Goal: Task Accomplishment & Management: Manage account settings

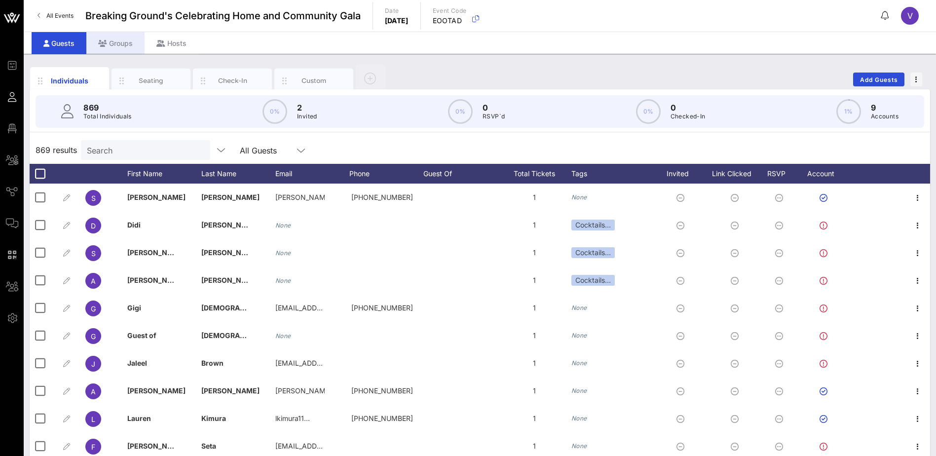
click at [102, 43] on icon at bounding box center [102, 43] width 9 height 7
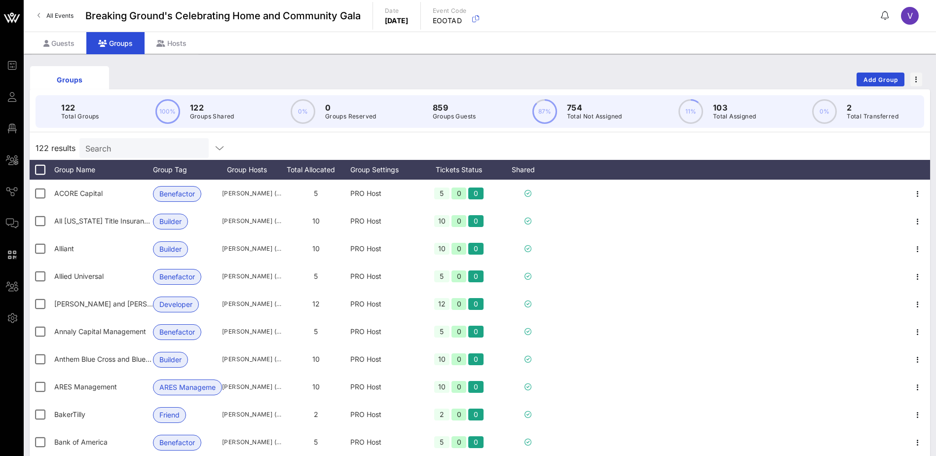
drag, startPoint x: 112, startPoint y: 148, endPoint x: 259, endPoint y: 148, distance: 147.5
click at [113, 148] on input "Search" at bounding box center [142, 148] width 115 height 13
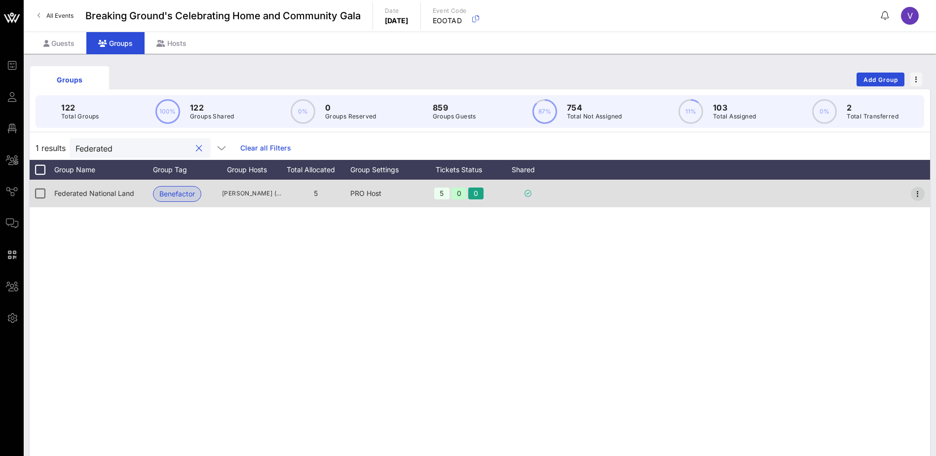
type input "Federated"
click at [918, 193] on icon "button" at bounding box center [918, 194] width 12 height 12
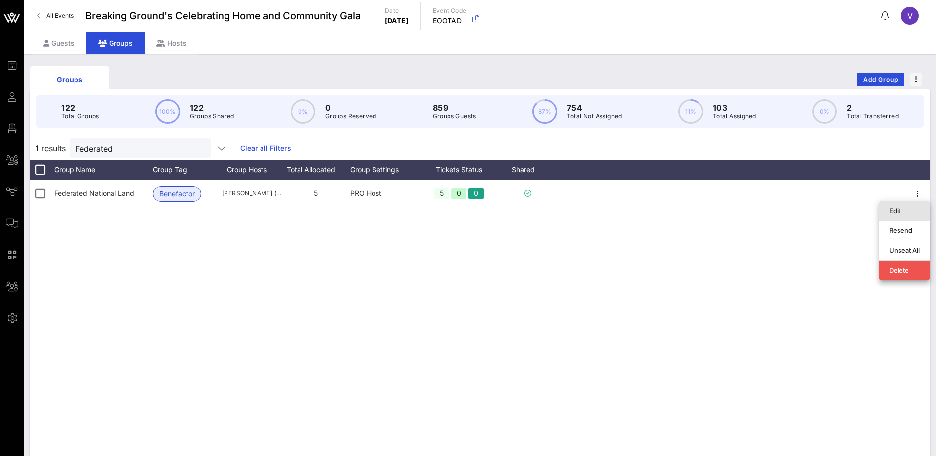
click at [907, 211] on div "Edit" at bounding box center [904, 211] width 31 height 8
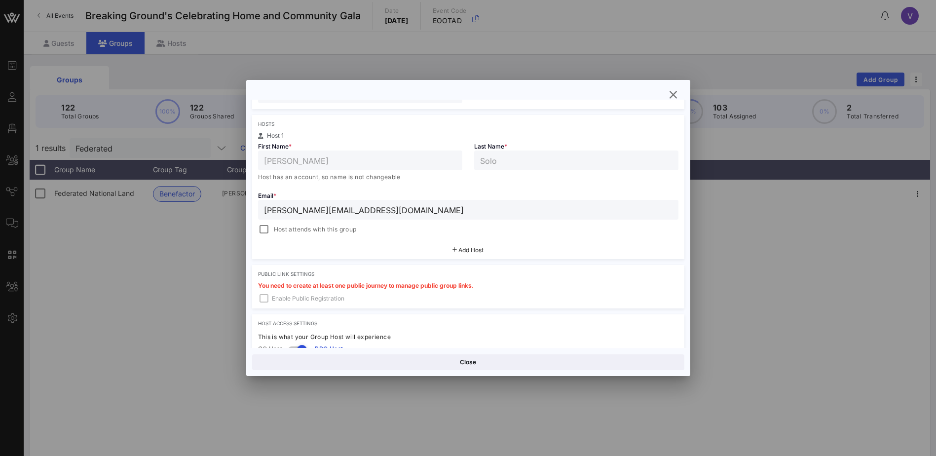
scroll to position [148, 0]
click at [463, 250] on span "Add Host" at bounding box center [470, 249] width 25 height 7
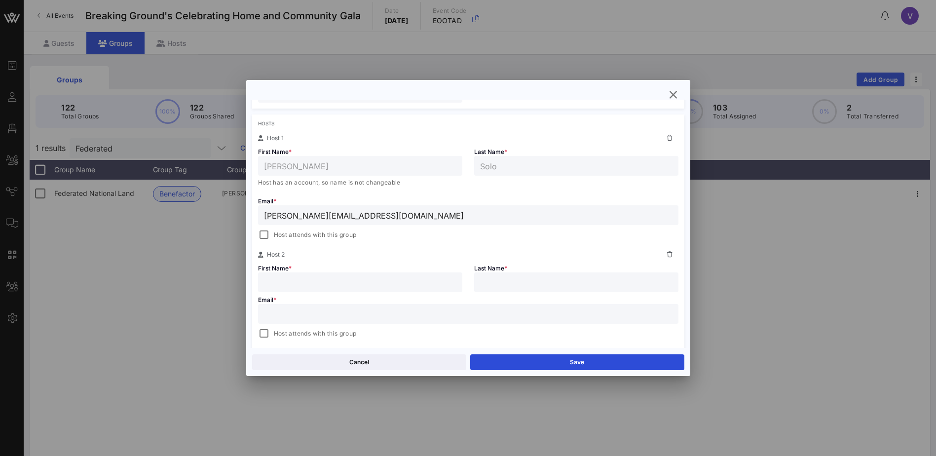
click at [291, 282] on input "text" at bounding box center [360, 282] width 192 height 13
type input "[PERSON_NAME]"
type input "Benzi"
click at [284, 315] on input "text" at bounding box center [468, 313] width 408 height 13
paste input "[PERSON_NAME][EMAIL_ADDRESS][DOMAIN_NAME]"
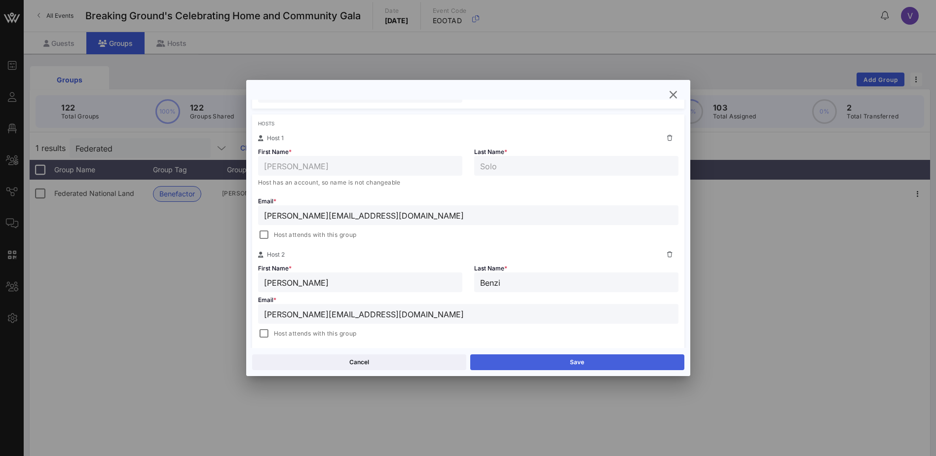
type input "[PERSON_NAME][EMAIL_ADDRESS][DOMAIN_NAME]"
click at [534, 358] on button "Save" at bounding box center [577, 362] width 214 height 16
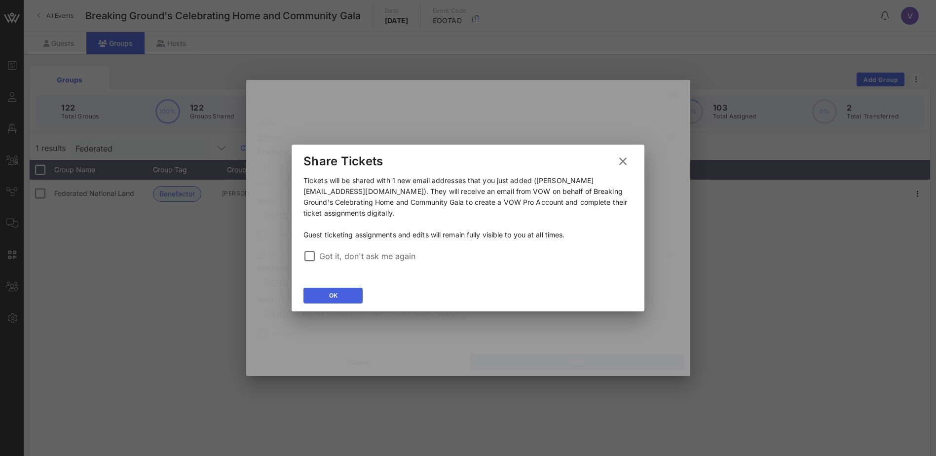
click at [332, 295] on icon at bounding box center [333, 295] width 8 height 7
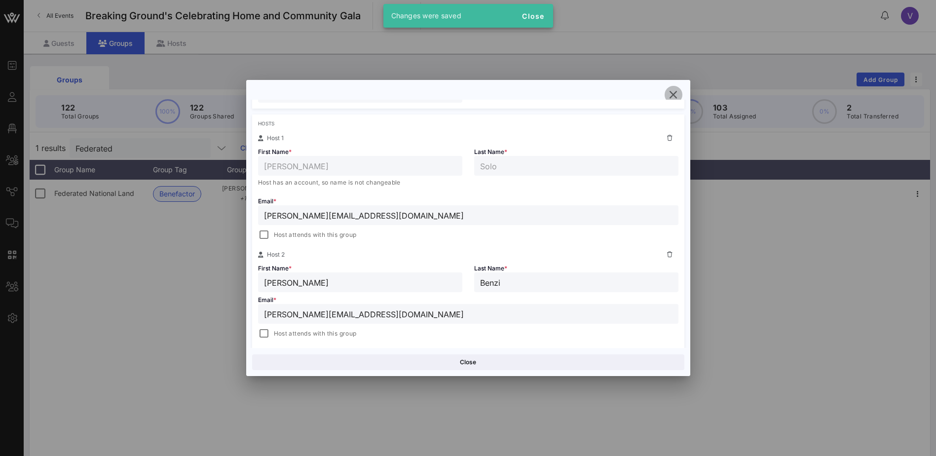
click at [674, 90] on icon "button" at bounding box center [673, 95] width 12 height 12
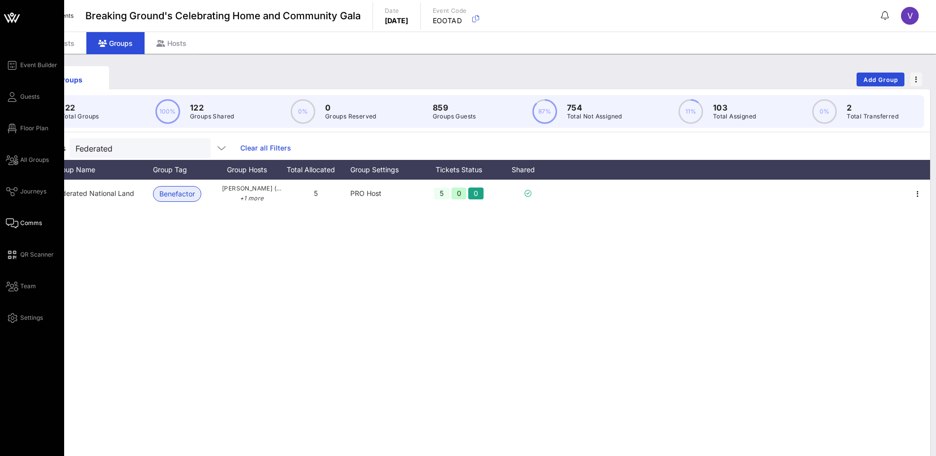
click at [17, 222] on icon at bounding box center [12, 222] width 12 height 1
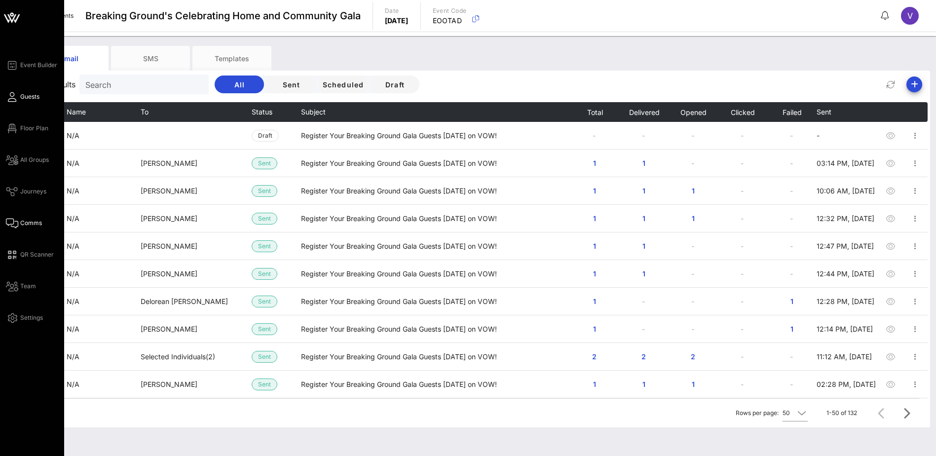
click at [12, 96] on icon at bounding box center [12, 96] width 12 height 1
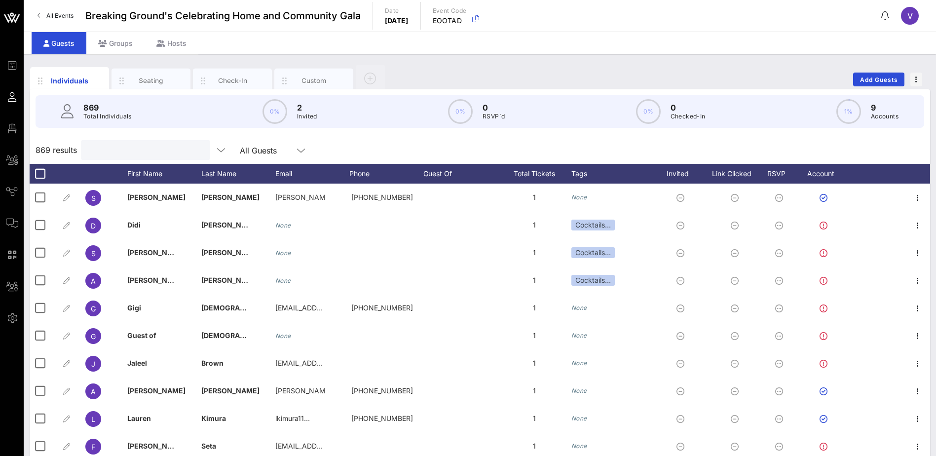
click at [162, 144] on input "text" at bounding box center [144, 150] width 115 height 13
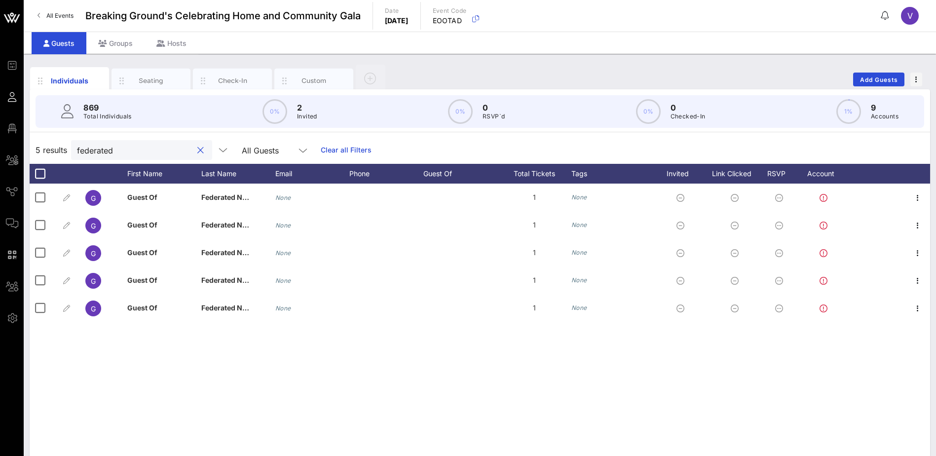
type input "federated"
click at [197, 147] on button "clear icon" at bounding box center [200, 151] width 6 height 10
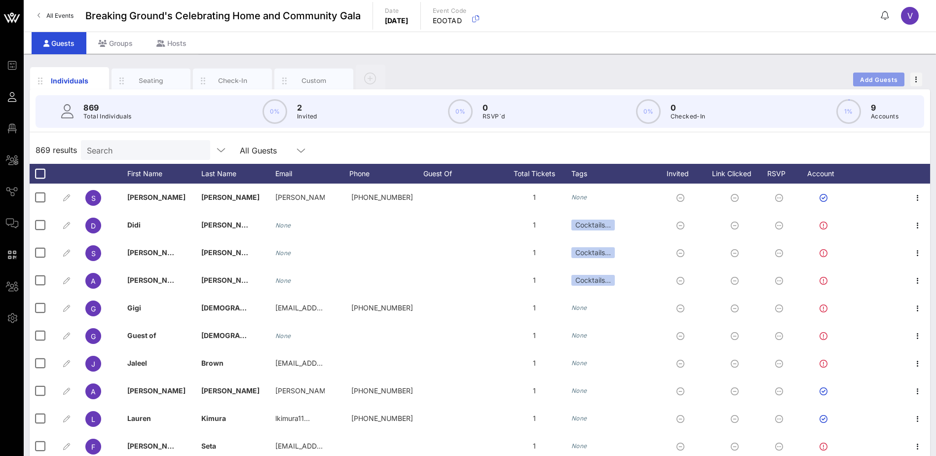
click at [886, 76] on span "Add Guests" at bounding box center [878, 79] width 39 height 7
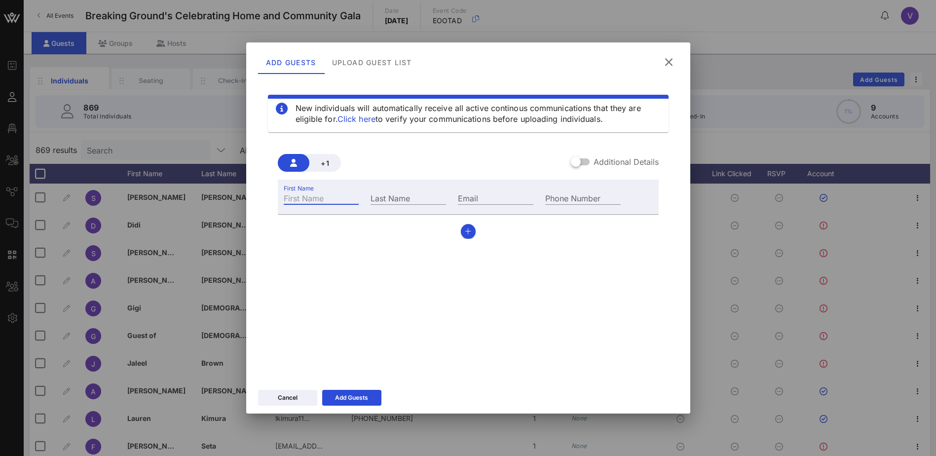
click at [310, 203] on input "First Name" at bounding box center [321, 197] width 75 height 13
type input "[PERSON_NAME]"
type input "o"
type input "Hope"
click at [490, 203] on input "Email" at bounding box center [495, 197] width 75 height 13
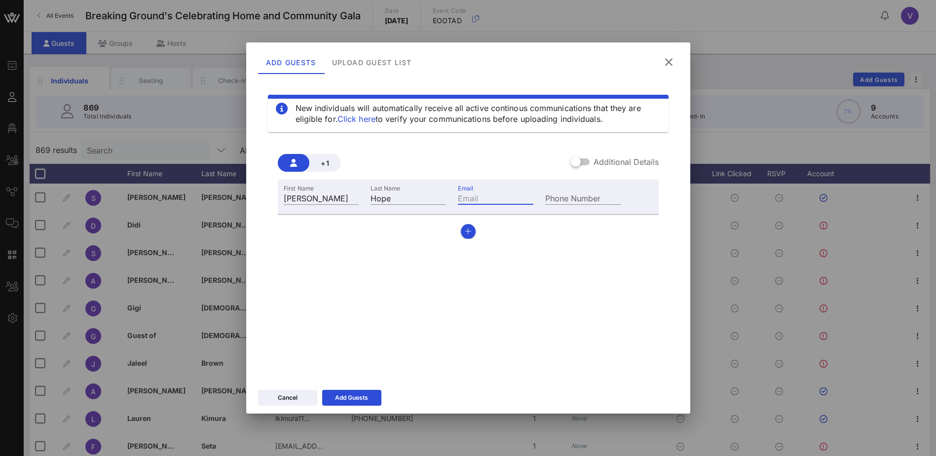
paste input "[EMAIL_ADDRESS][DOMAIN_NAME]"
type input "[EMAIL_ADDRESS][DOMAIN_NAME]"
click at [376, 392] on button "Add Guests" at bounding box center [351, 398] width 59 height 16
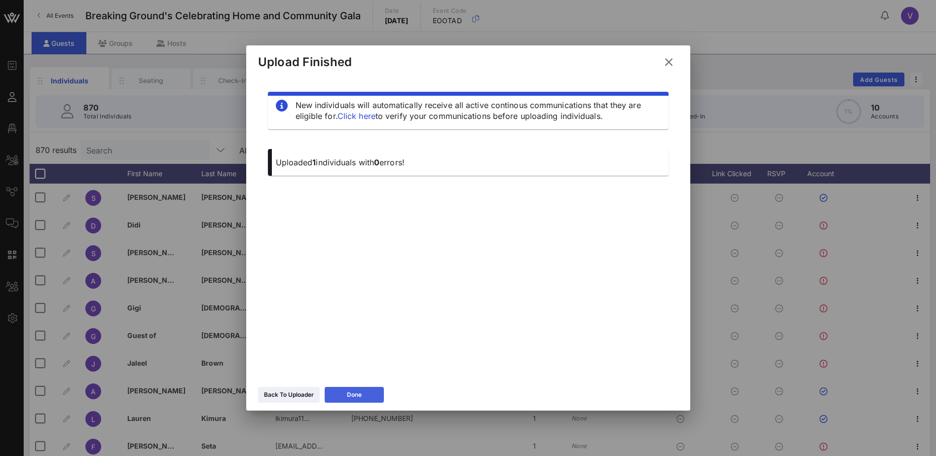
click at [367, 398] on button "Done" at bounding box center [354, 395] width 59 height 16
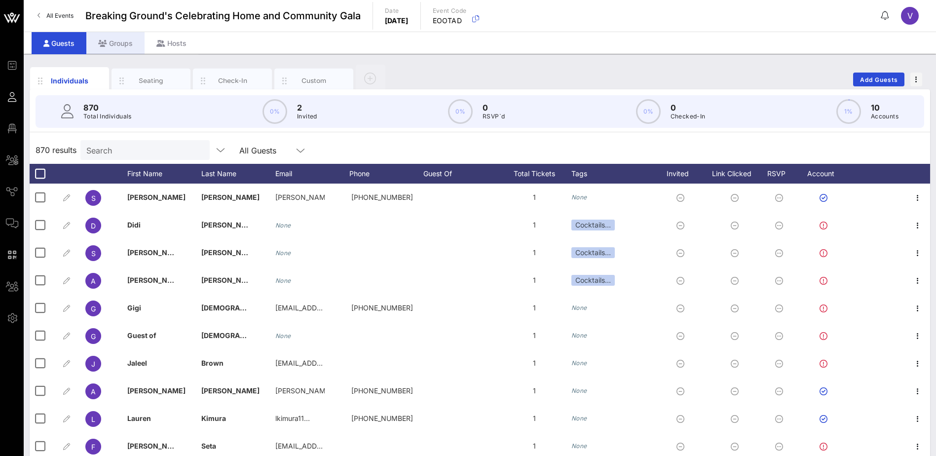
click at [104, 44] on icon at bounding box center [102, 43] width 9 height 7
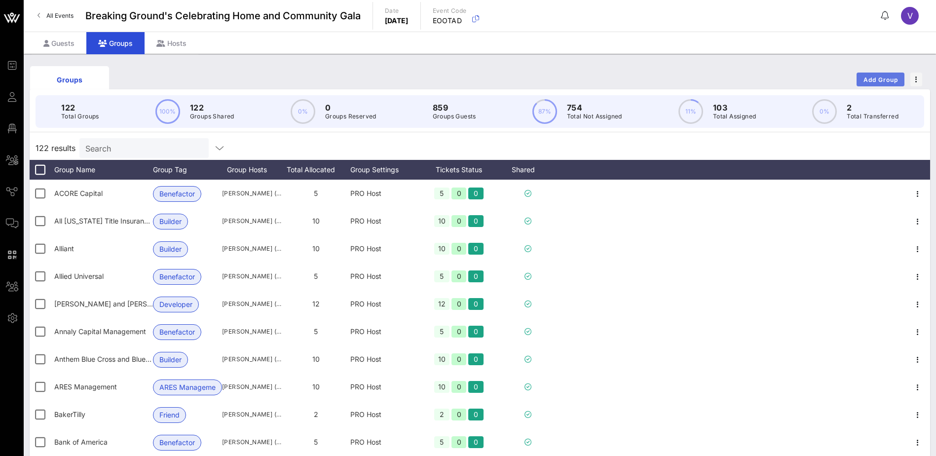
click at [877, 79] on span "Add Group" at bounding box center [881, 79] width 36 height 7
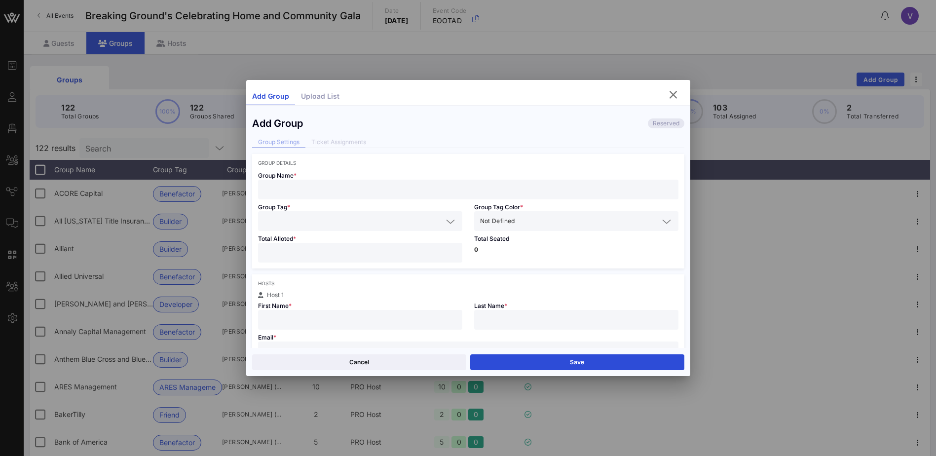
click at [358, 189] on input "text" at bounding box center [468, 189] width 408 height 13
type input "Enterprise Fleet Management"
click at [449, 220] on icon at bounding box center [450, 222] width 9 height 12
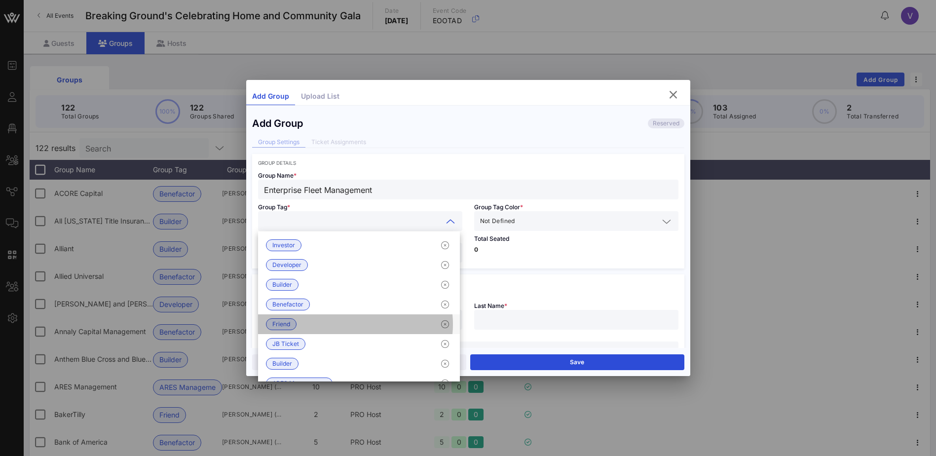
click at [273, 324] on span "Friend" at bounding box center [281, 324] width 18 height 11
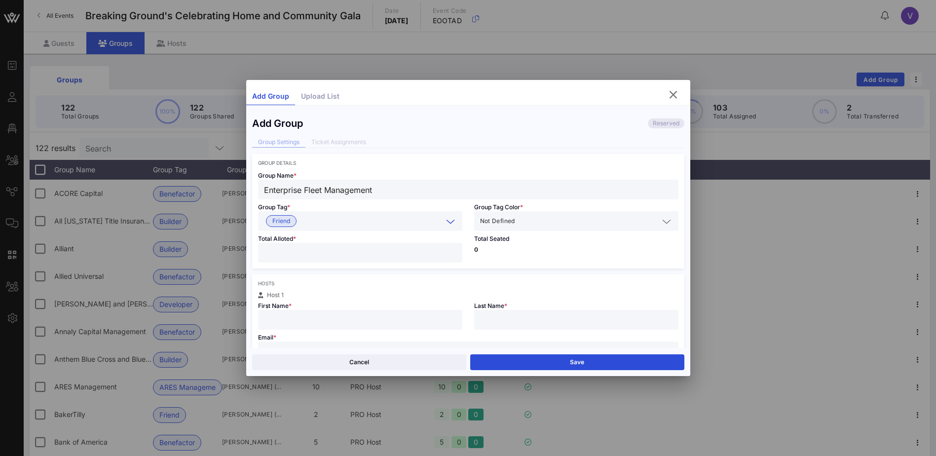
click at [358, 249] on input "number" at bounding box center [360, 252] width 192 height 13
type input "*"
drag, startPoint x: 319, startPoint y: 322, endPoint x: 330, endPoint y: 318, distance: 11.3
click at [319, 322] on input "text" at bounding box center [360, 319] width 192 height 13
type input "[PERSON_NAME]"
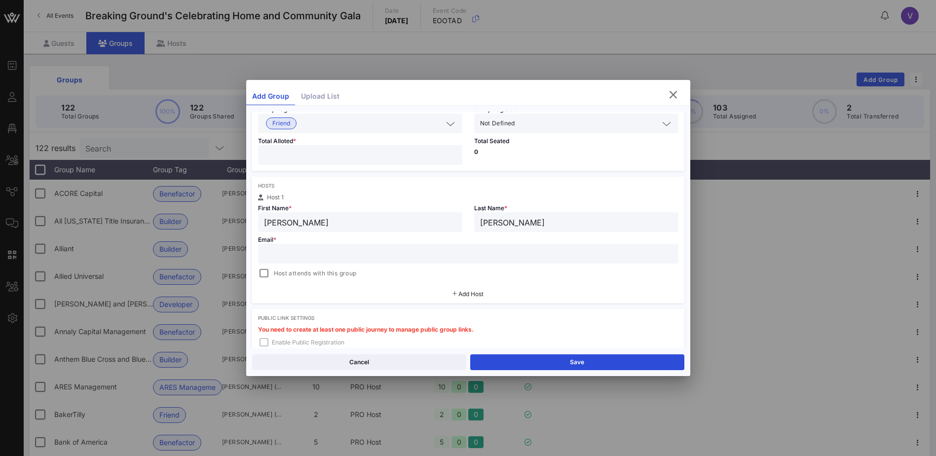
scroll to position [99, 0]
type input "[PERSON_NAME]"
drag, startPoint x: 315, startPoint y: 250, endPoint x: 344, endPoint y: 243, distance: 29.3
click at [315, 250] on input "text" at bounding box center [468, 252] width 408 height 13
paste input "[PERSON_NAME][EMAIL_ADDRESS][PERSON_NAME][DOMAIN_NAME]"
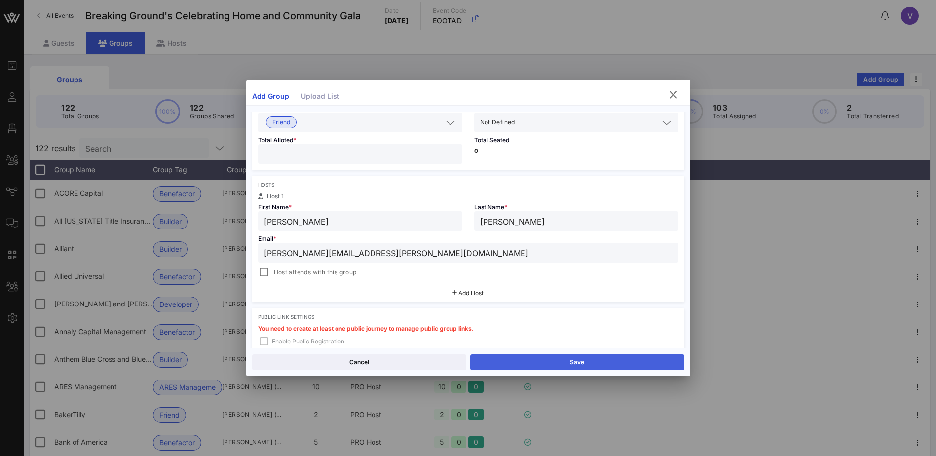
type input "[PERSON_NAME][EMAIL_ADDRESS][PERSON_NAME][DOMAIN_NAME]"
click at [563, 361] on button "Save" at bounding box center [577, 362] width 214 height 16
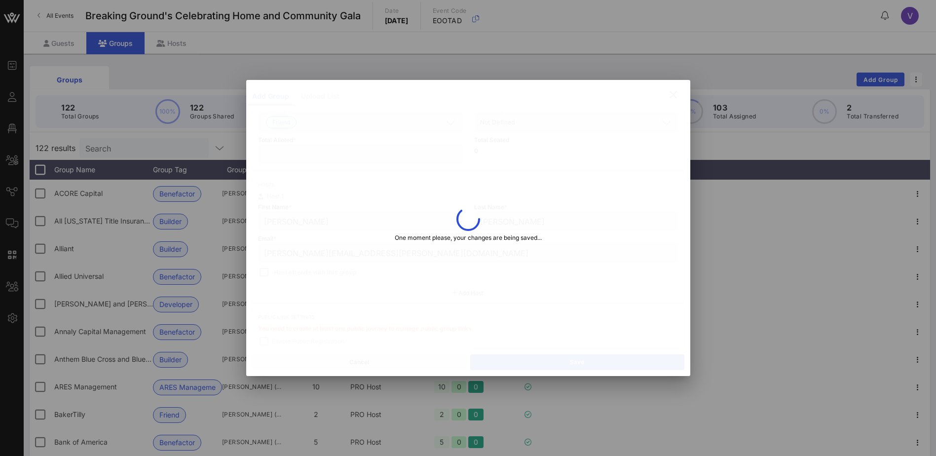
type input "[PERSON_NAME]"
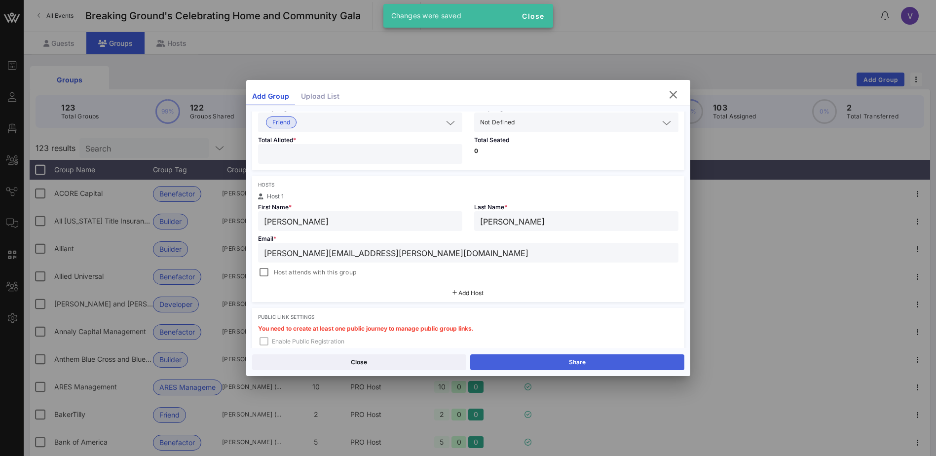
click at [561, 357] on button "Share" at bounding box center [577, 362] width 214 height 16
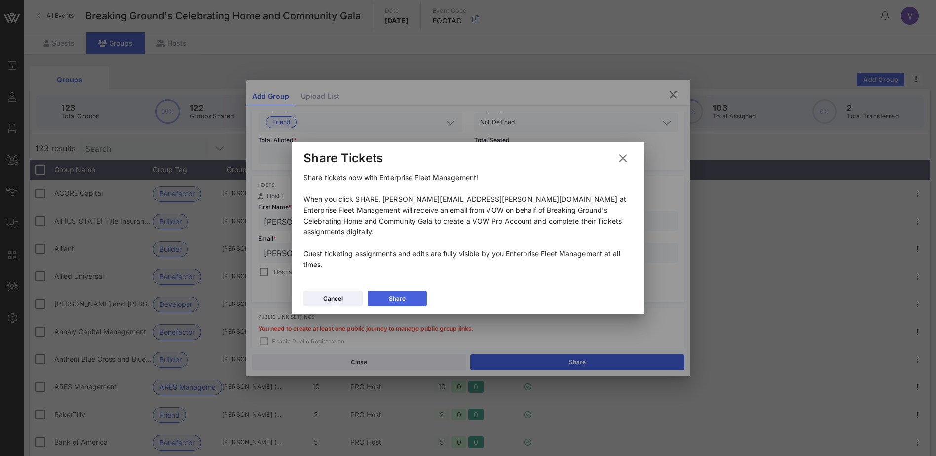
click at [386, 291] on button "Share" at bounding box center [397, 299] width 59 height 16
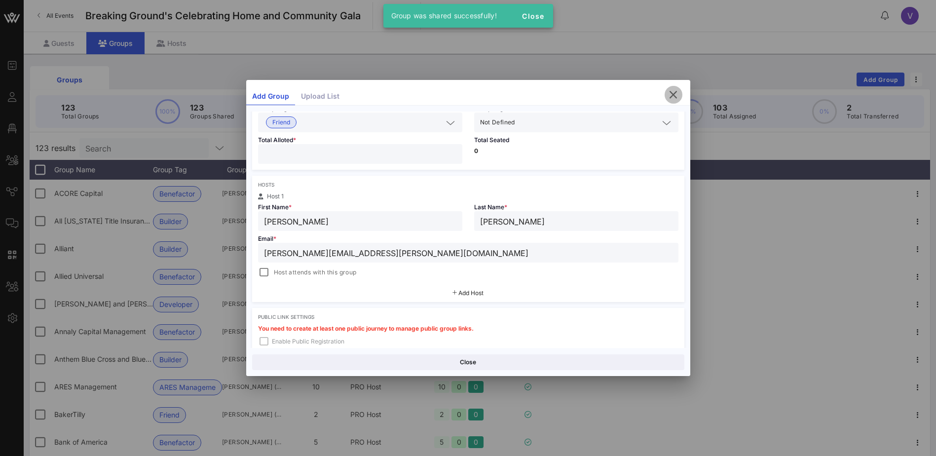
click at [671, 91] on icon "button" at bounding box center [673, 95] width 12 height 12
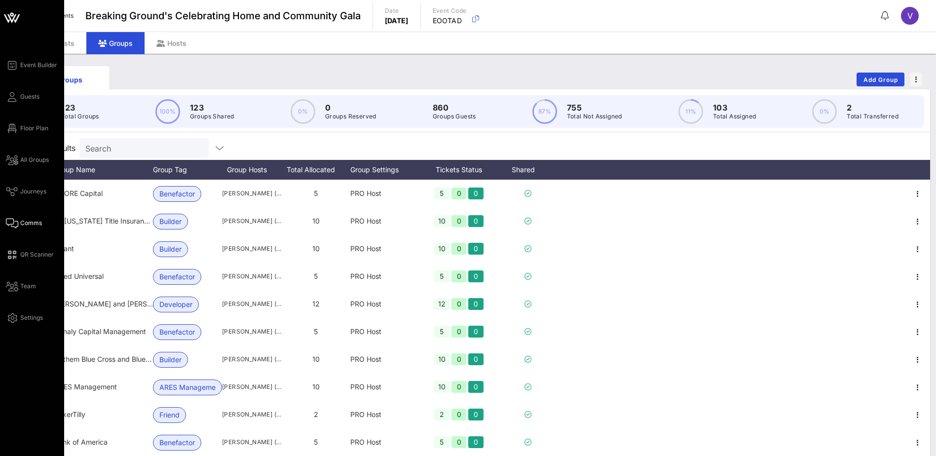
click at [30, 222] on span "Comms" at bounding box center [31, 223] width 22 height 9
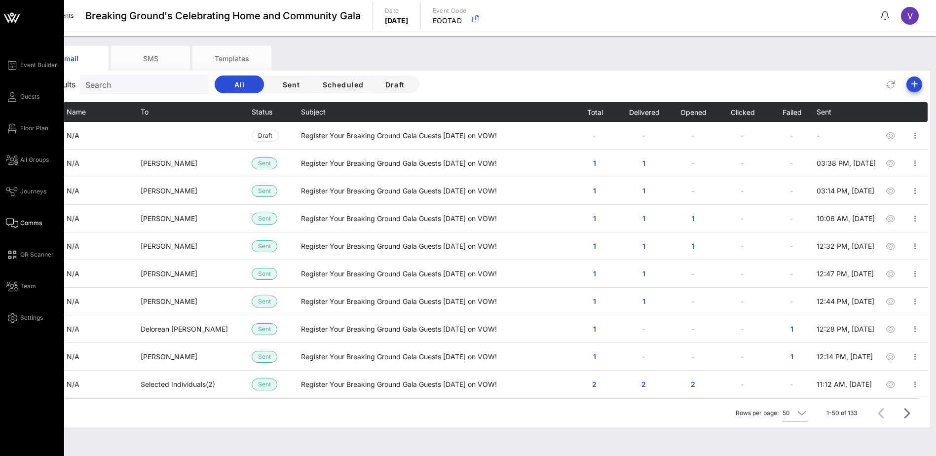
click at [32, 90] on div "Event Builder Guests Floor Plan All Groups Journeys Comms QR Scanner Team Setti…" at bounding box center [35, 191] width 58 height 264
click at [30, 98] on span "Guests" at bounding box center [29, 96] width 19 height 9
